Goal: Information Seeking & Learning: Find contact information

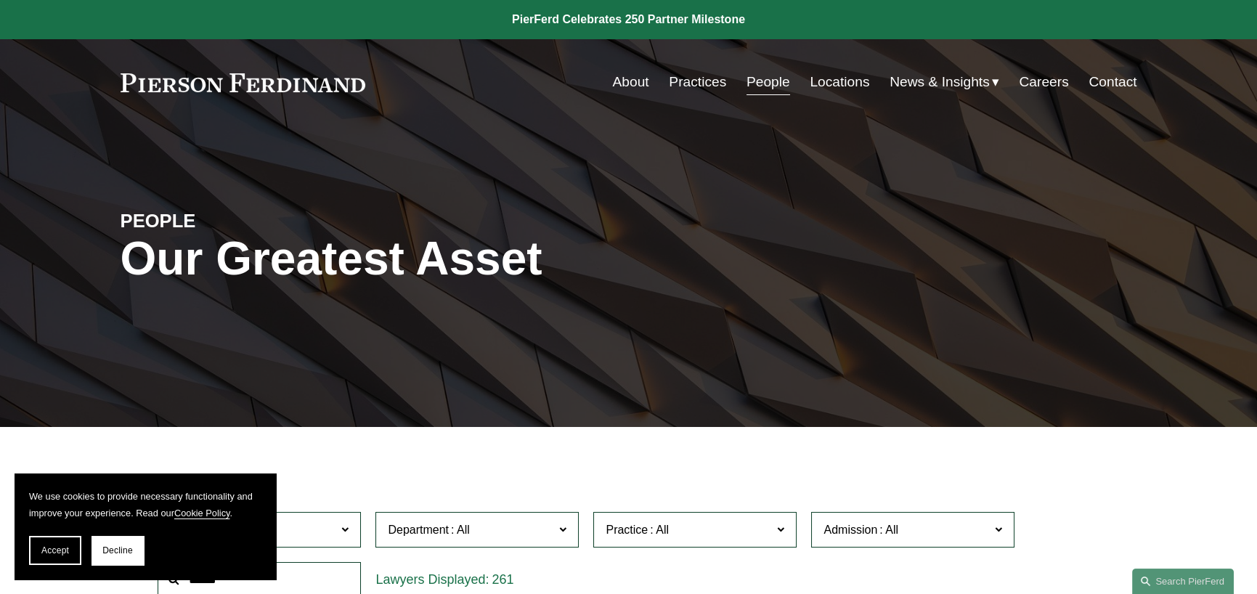
click at [760, 82] on link "People" at bounding box center [768, 82] width 44 height 28
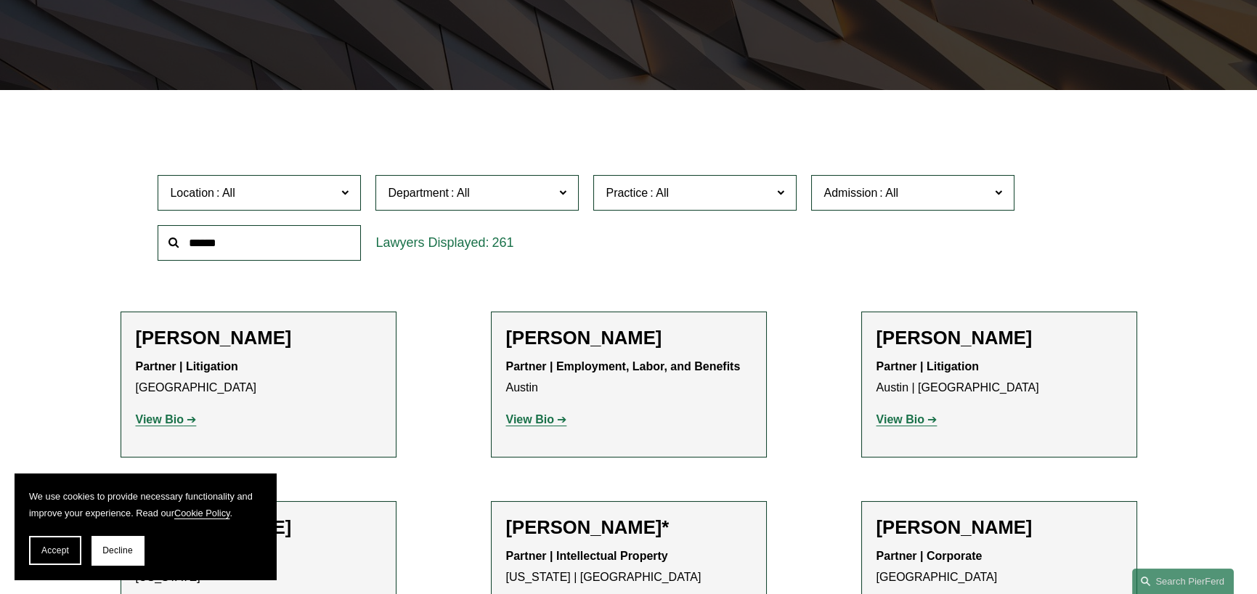
scroll to position [363, 0]
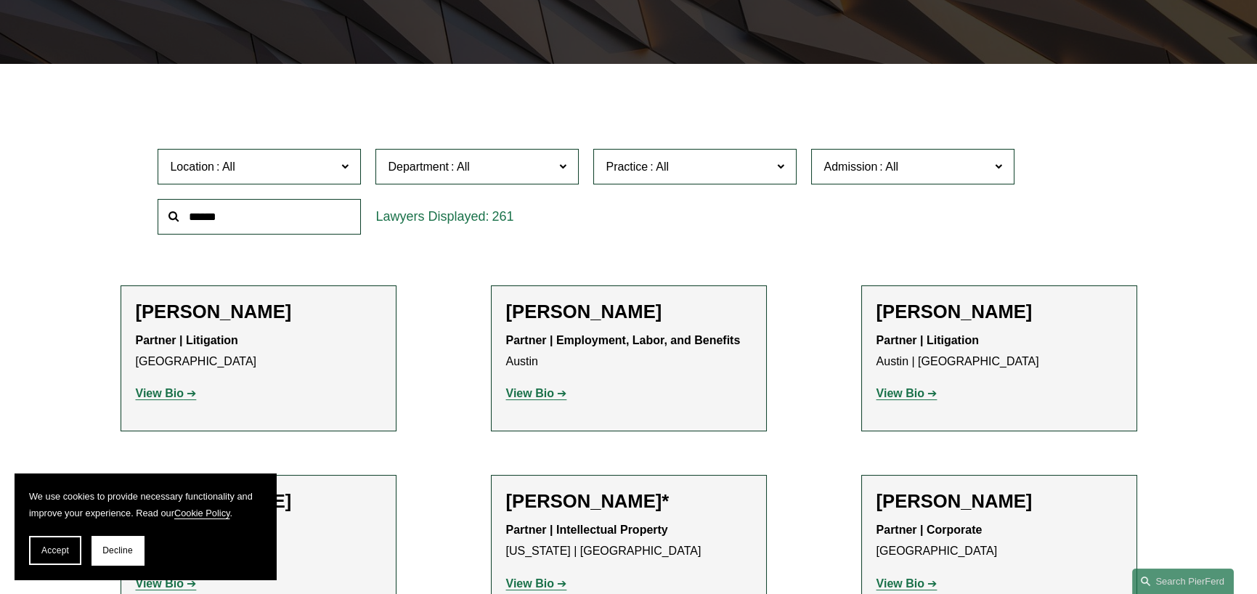
click at [314, 176] on span "Location" at bounding box center [253, 167] width 166 height 20
click at [0, 0] on link "Charlotte" at bounding box center [0, 0] width 0 height 0
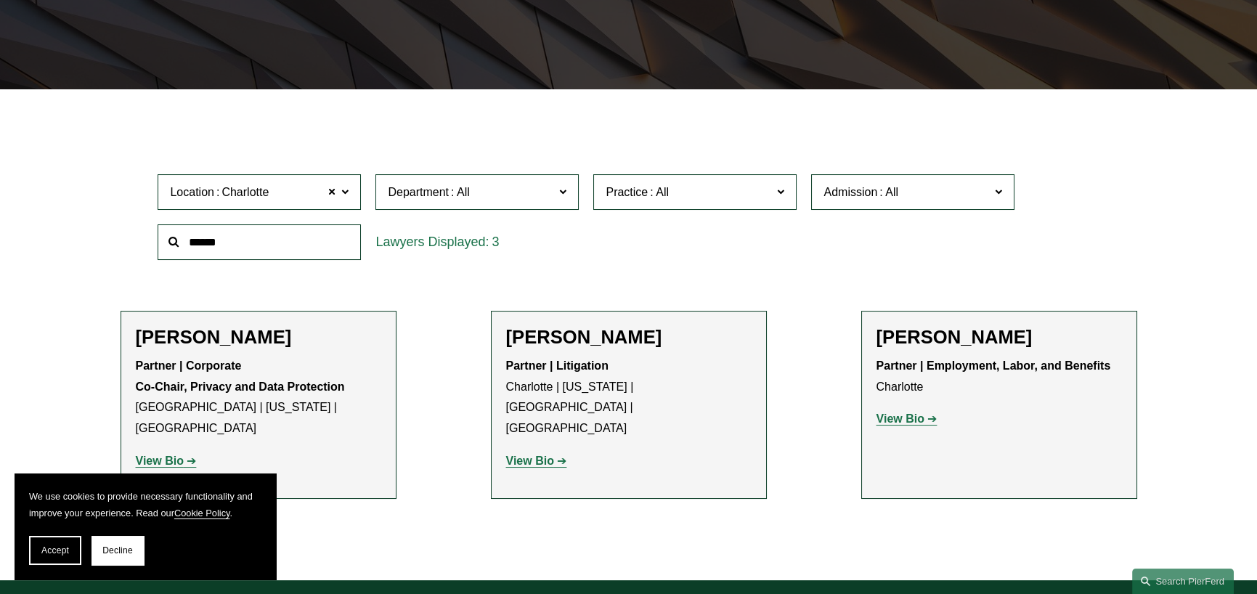
scroll to position [426, 0]
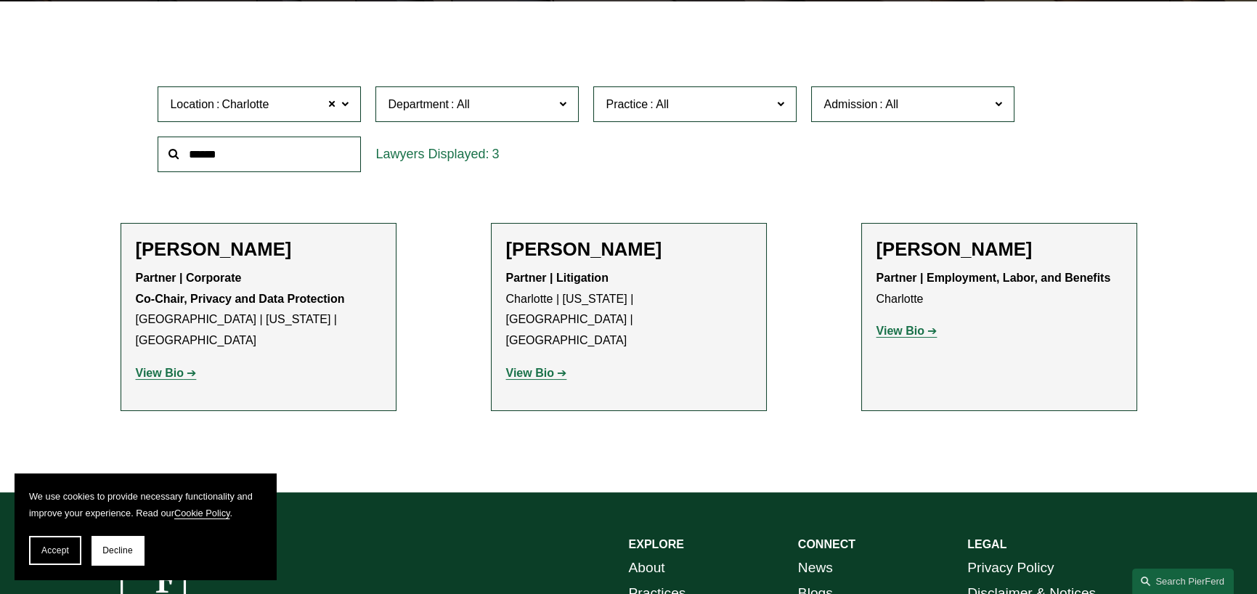
click at [534, 367] on strong "View Bio" at bounding box center [530, 373] width 48 height 12
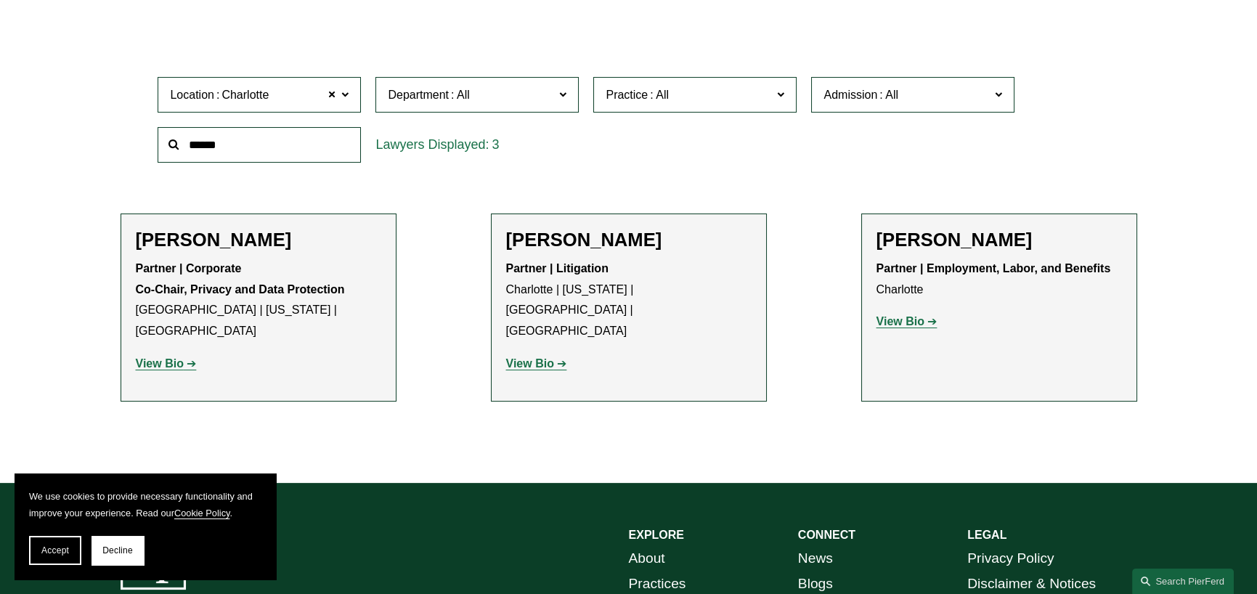
scroll to position [436, 0]
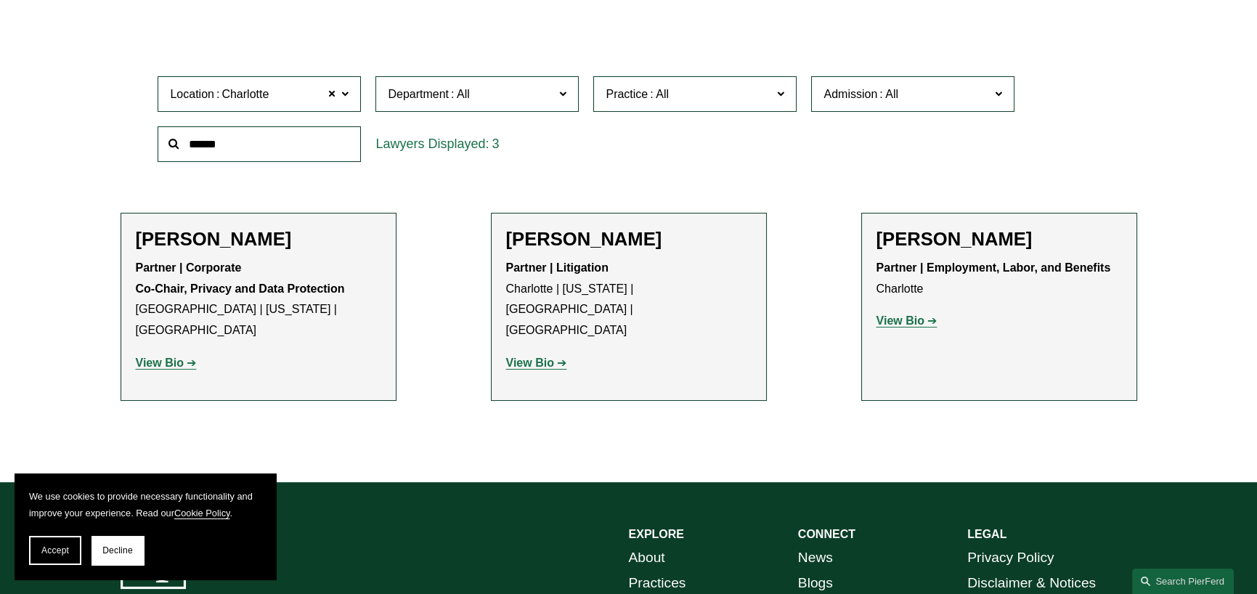
click at [536, 357] on strong "View Bio" at bounding box center [530, 363] width 48 height 12
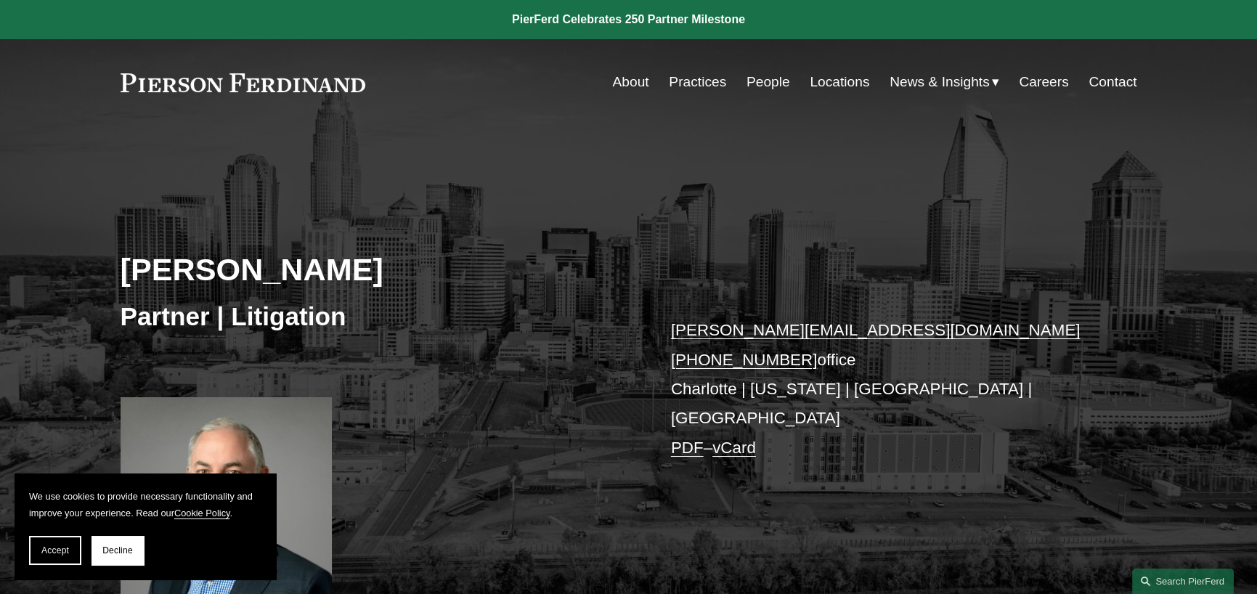
scroll to position [73, 0]
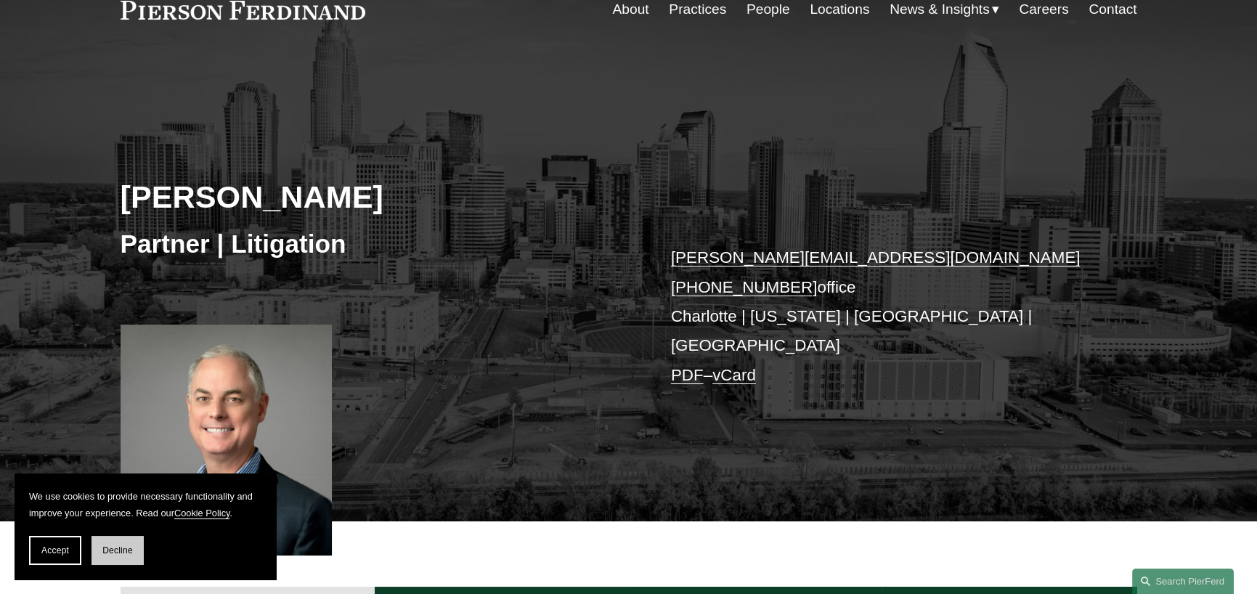
click at [109, 553] on span "Decline" at bounding box center [117, 550] width 30 height 10
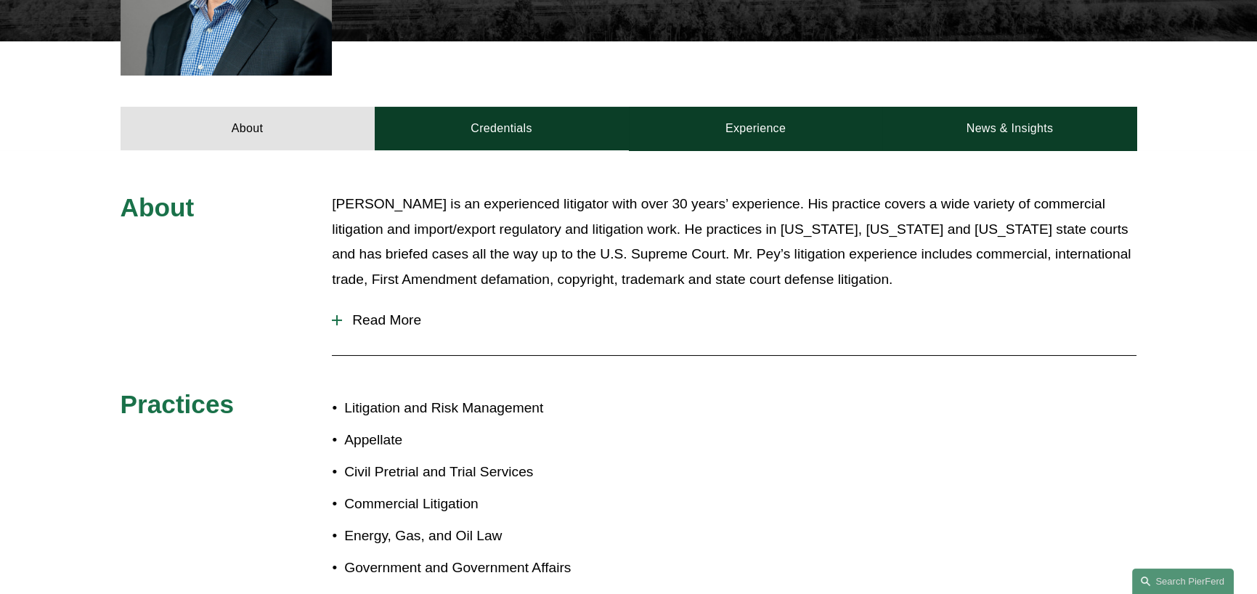
scroll to position [363, 0]
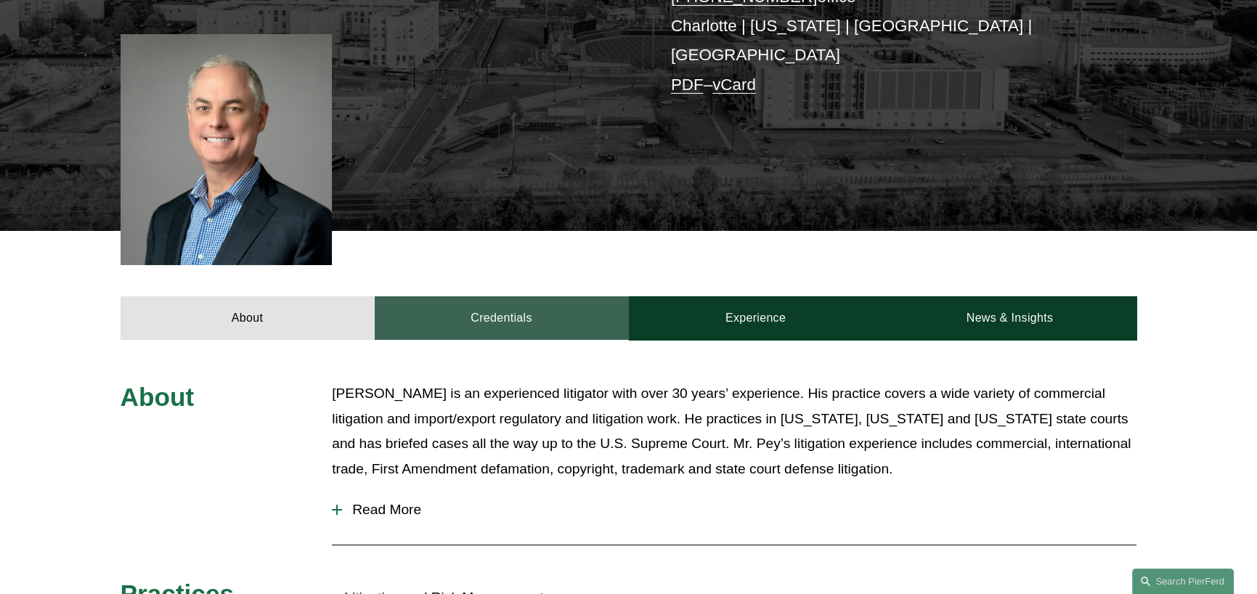
click at [521, 312] on link "Credentials" at bounding box center [502, 318] width 254 height 44
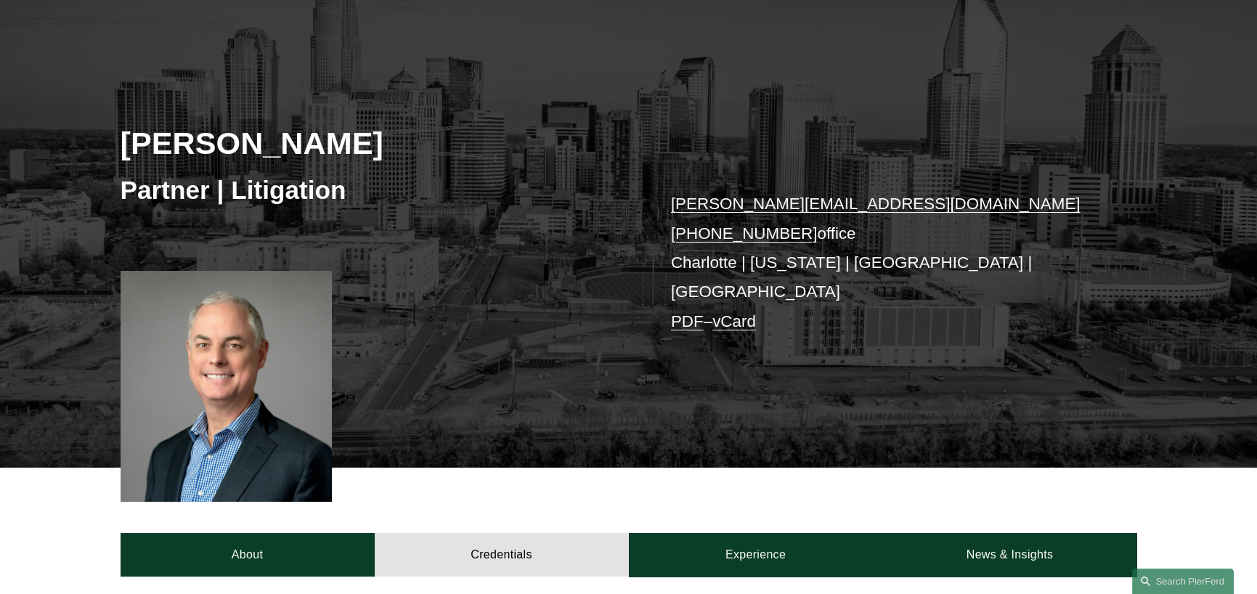
scroll to position [0, 0]
